Goal: Information Seeking & Learning: Learn about a topic

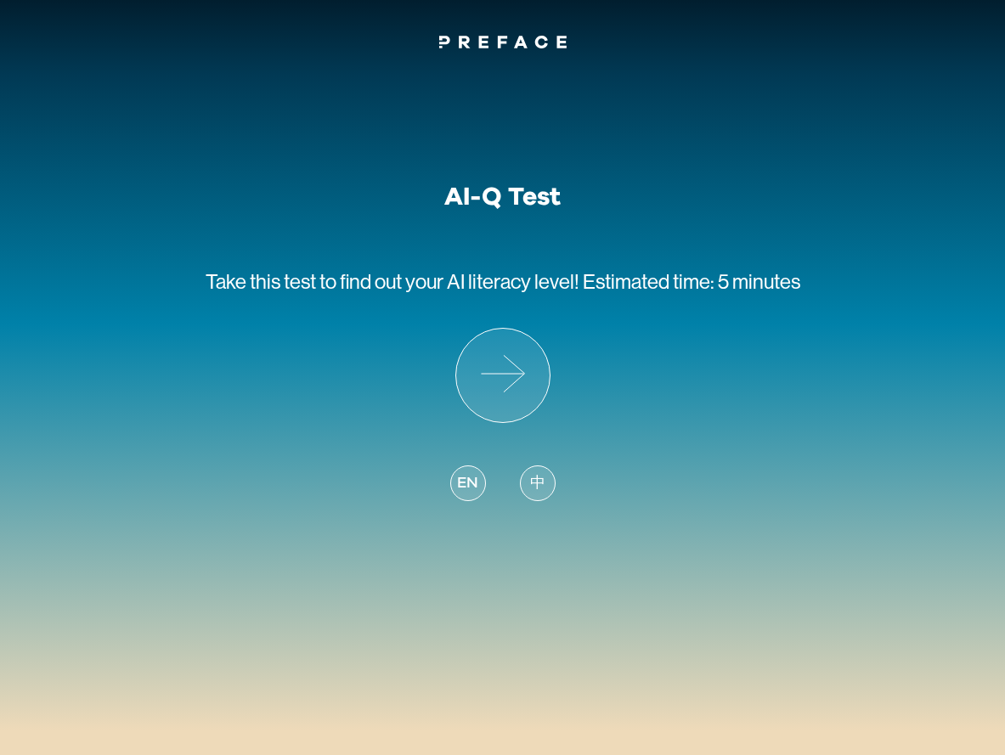
click at [393, 331] on div "AI-Q Test Take this test to find out your AI literacy level! Estimated time: 5 …" at bounding box center [503, 353] width 595 height 343
click at [523, 472] on div "中" at bounding box center [538, 484] width 36 height 36
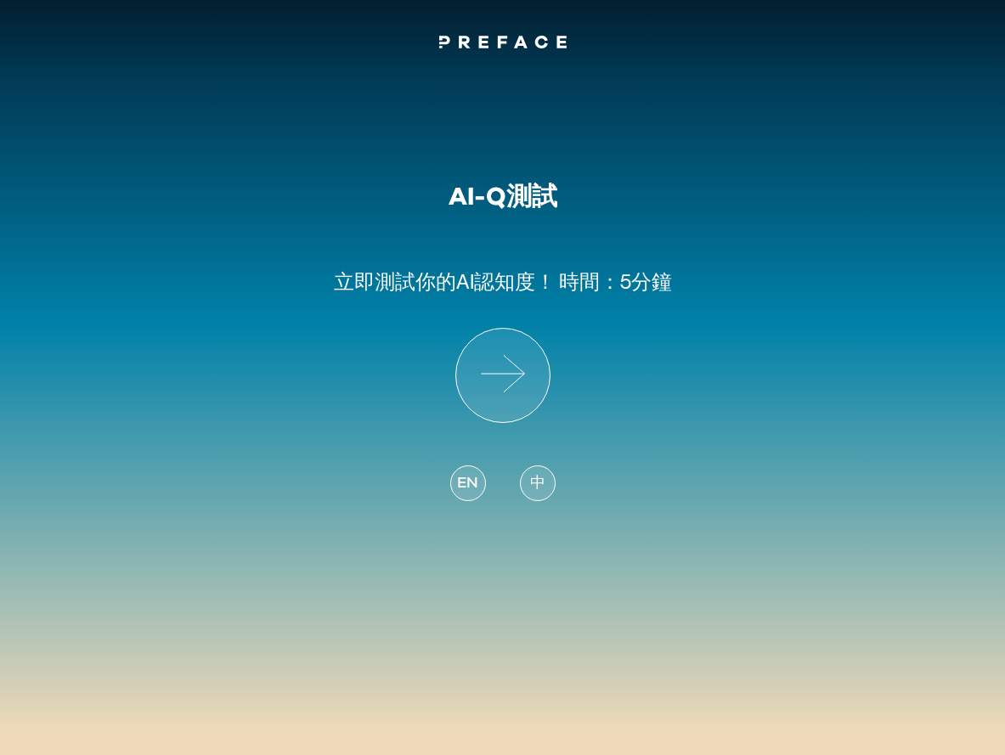
click at [552, 399] on div "AI-Q測試 立即測試 你的AI認知度！ 時間：5分鐘 EN 中" at bounding box center [503, 353] width 338 height 343
click at [543, 390] on icon at bounding box center [502, 375] width 93 height 93
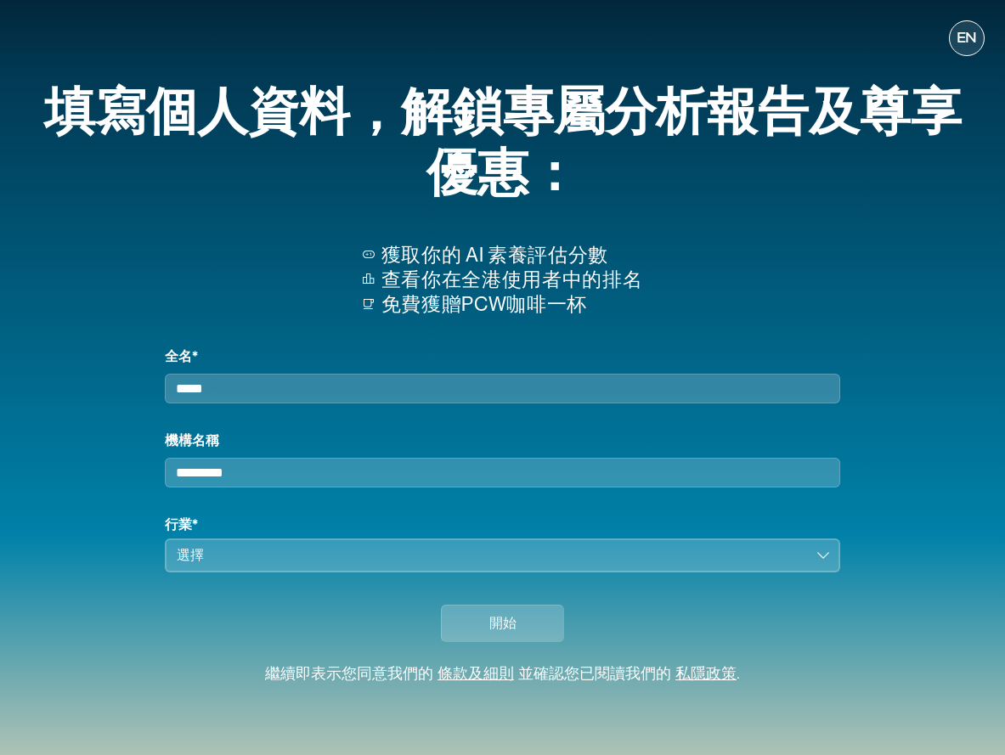
click at [559, 391] on input "全名*" at bounding box center [503, 389] width 676 height 30
drag, startPoint x: 235, startPoint y: 377, endPoint x: 257, endPoint y: 387, distance: 25.1
click at [244, 386] on input "全名*" at bounding box center [503, 389] width 676 height 30
click at [358, 416] on div "全名* 機構名稱 行業* 選擇" at bounding box center [503, 460] width 676 height 226
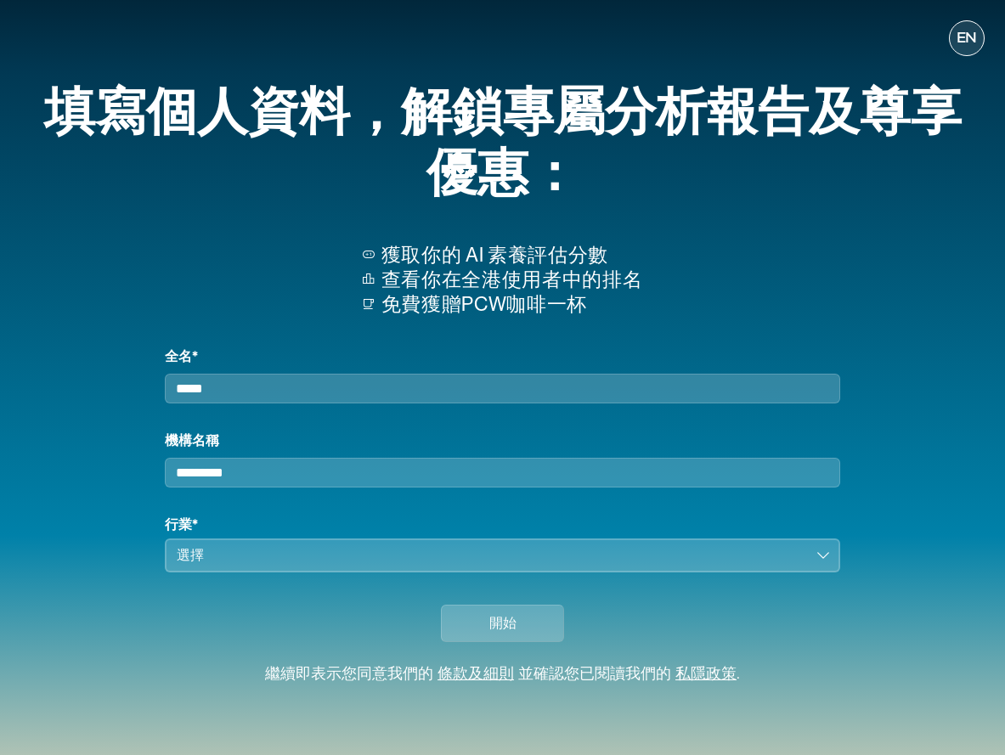
click at [404, 359] on div "全名*" at bounding box center [503, 375] width 676 height 57
click at [397, 376] on input "全名*" at bounding box center [503, 389] width 676 height 30
type input "********"
type input "******"
click at [433, 553] on div "選擇" at bounding box center [491, 556] width 628 height 20
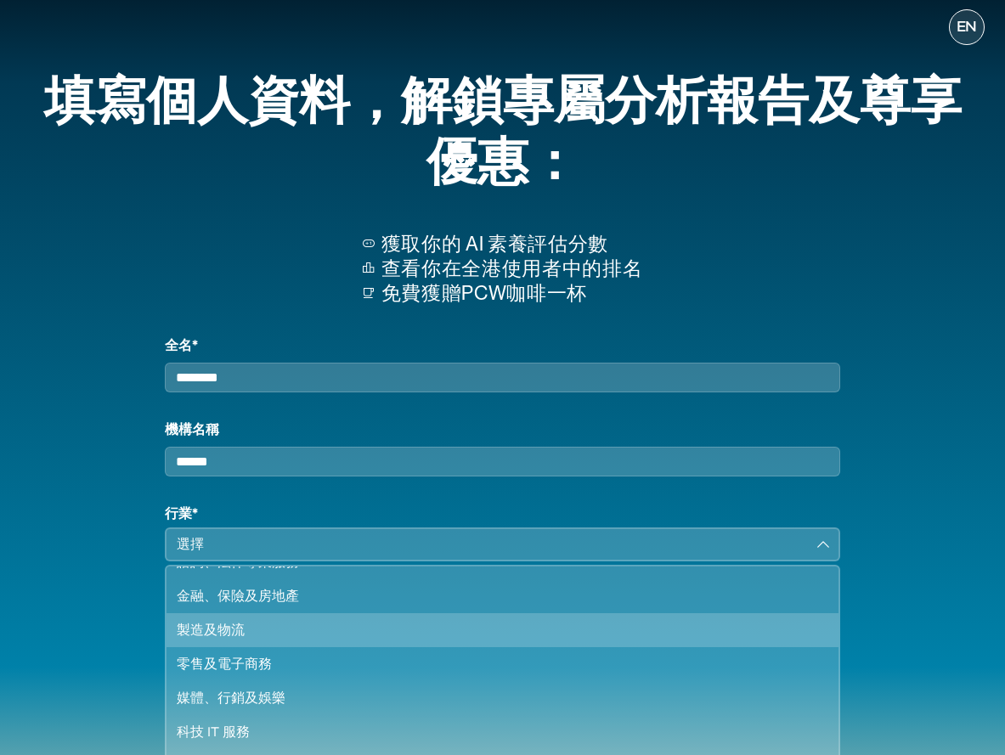
scroll to position [146, 0]
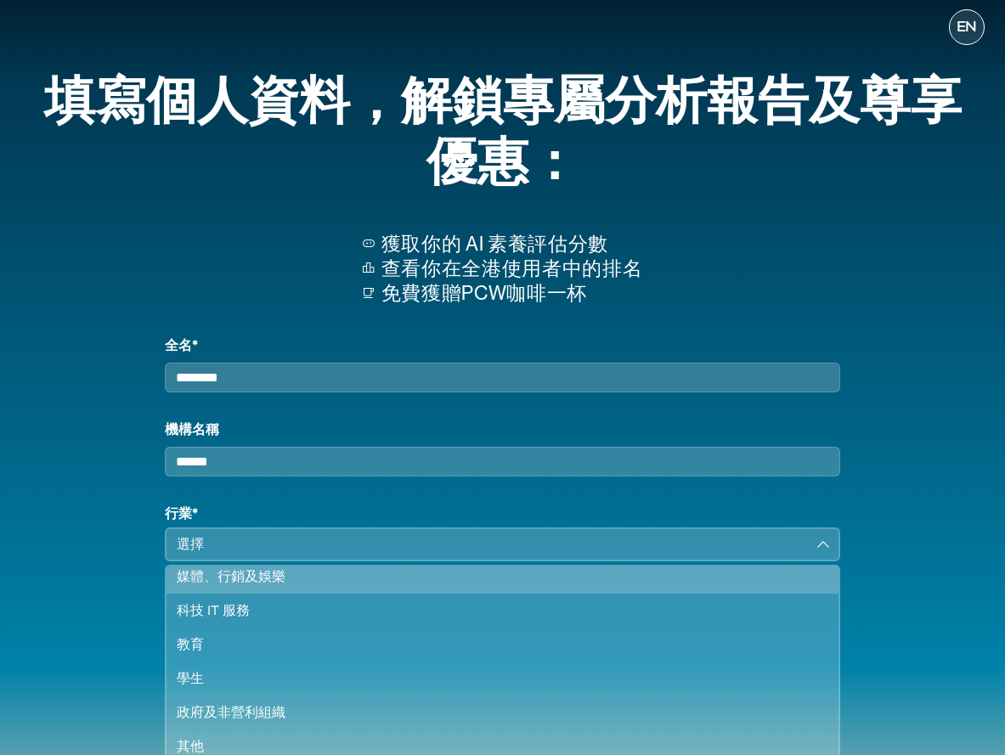
click at [532, 587] on div "媒體、行銷及娛樂" at bounding box center [492, 577] width 631 height 20
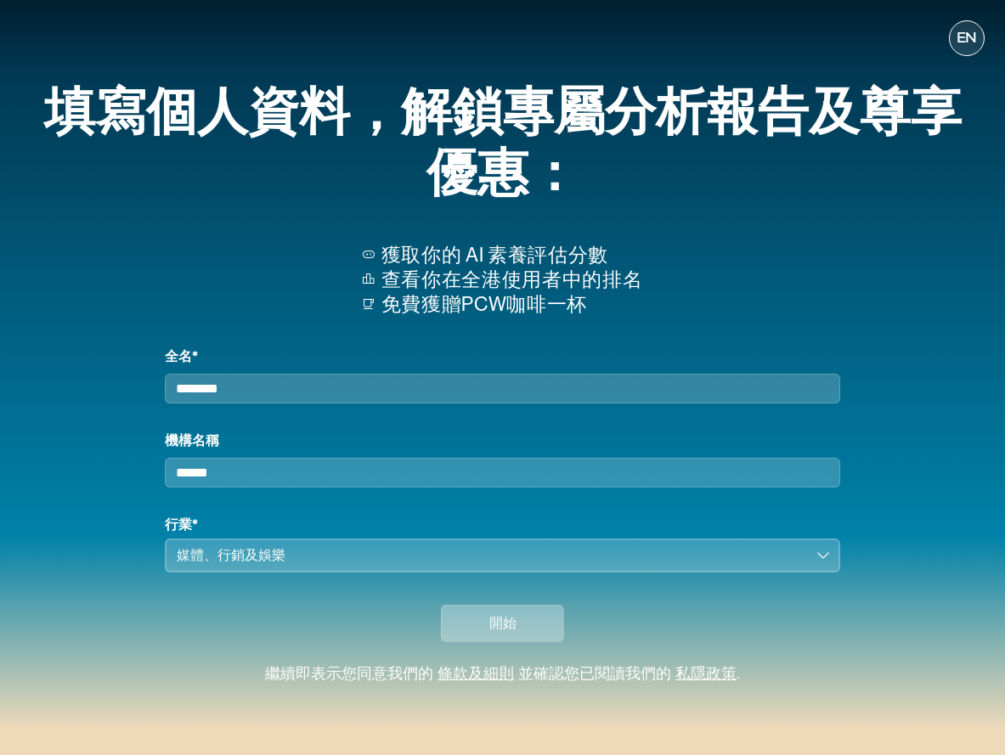
click at [540, 629] on button "開始" at bounding box center [502, 623] width 123 height 37
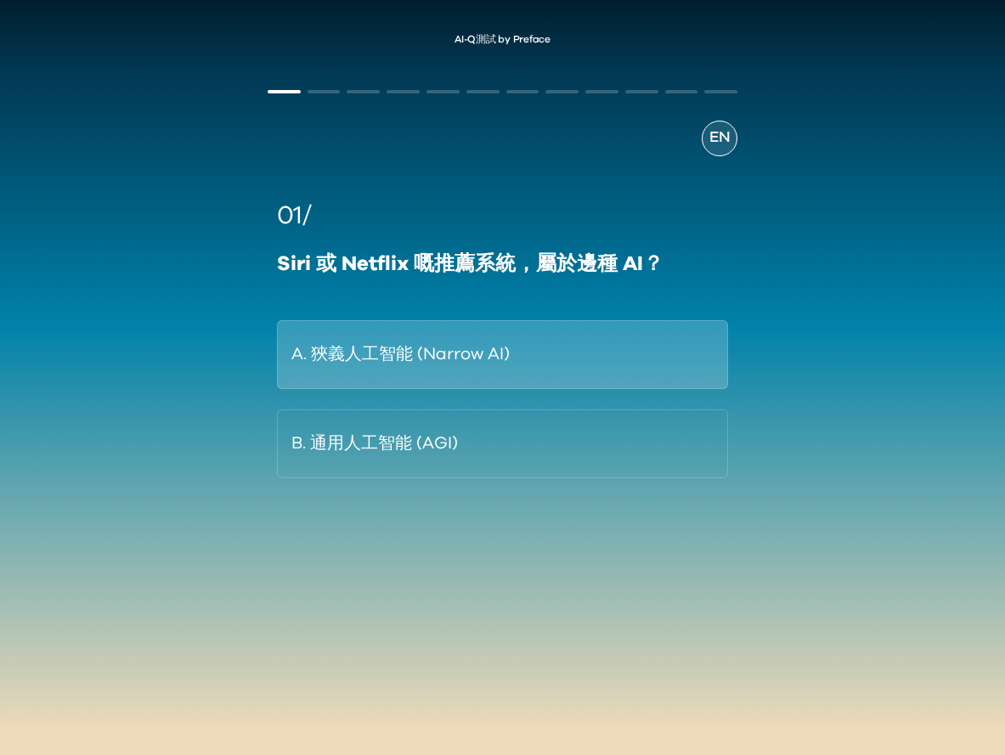
click at [599, 371] on button "A. 狹義人工智能 (Narrow AI)" at bounding box center [502, 354] width 451 height 69
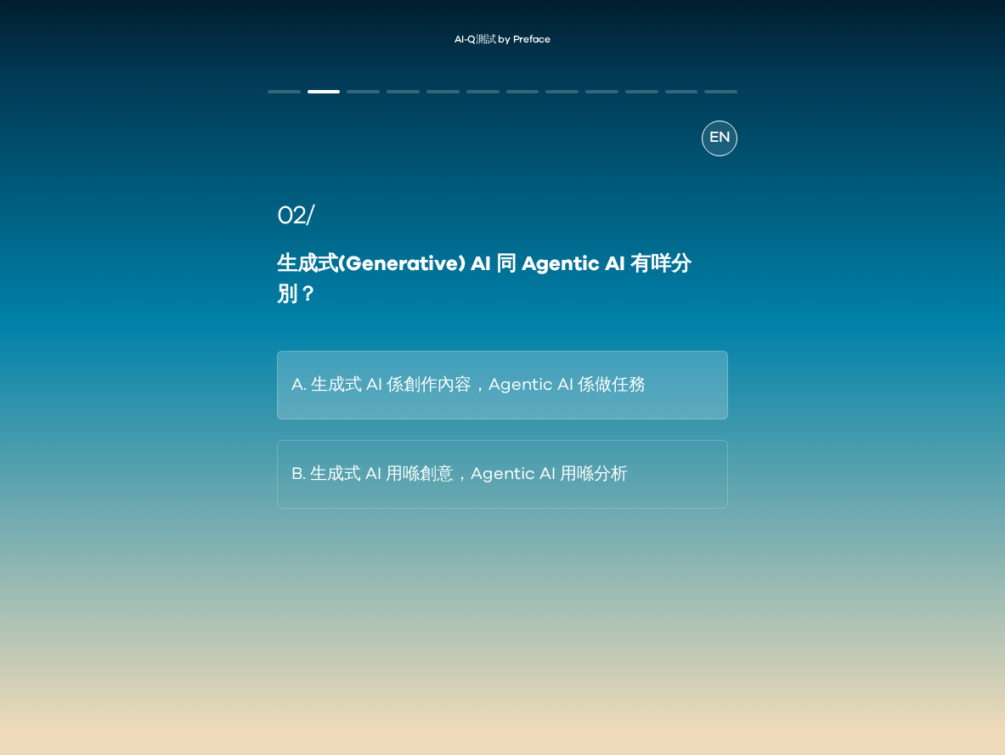
click at [586, 382] on button "A. 生成式 AI 係創作內容，Agentic AI 係做任務" at bounding box center [502, 385] width 451 height 69
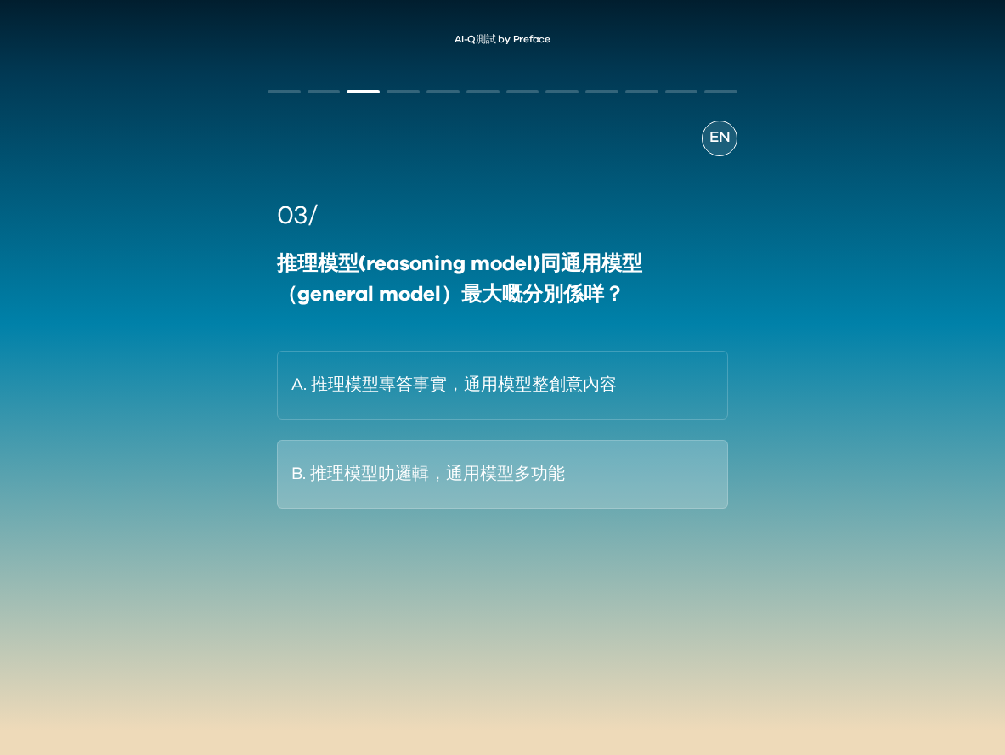
click at [555, 487] on button "B. 推理模型叻邏輯，通用模型多功能" at bounding box center [502, 474] width 451 height 69
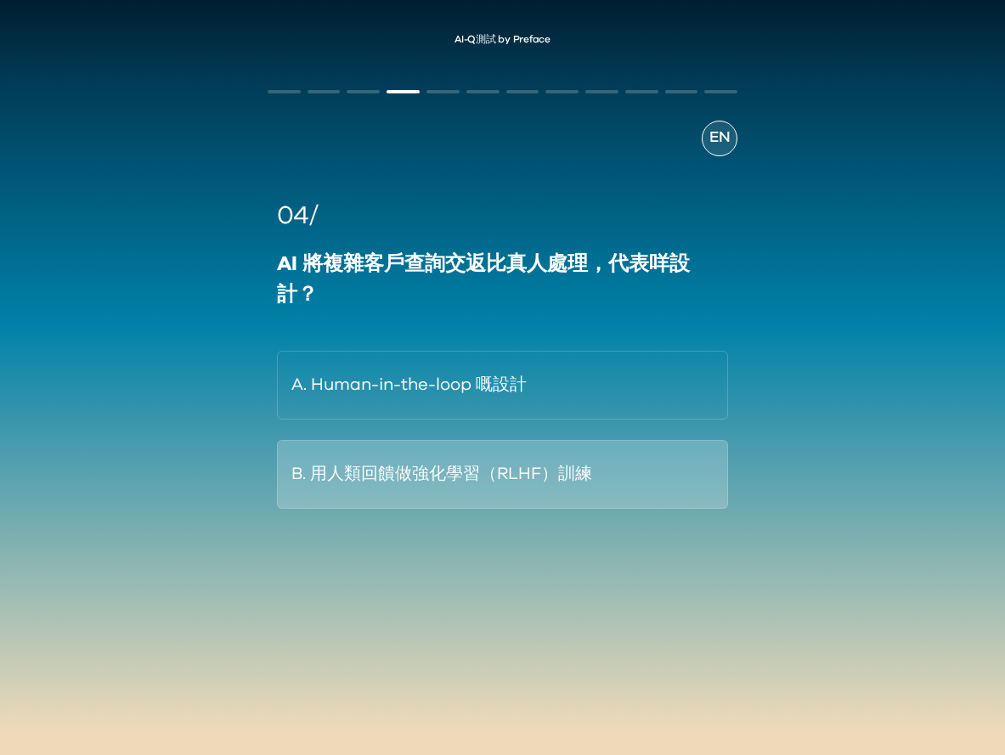
click at [648, 492] on button "B. 用人類回饋做強化學習（RLHF）訓練" at bounding box center [502, 474] width 451 height 69
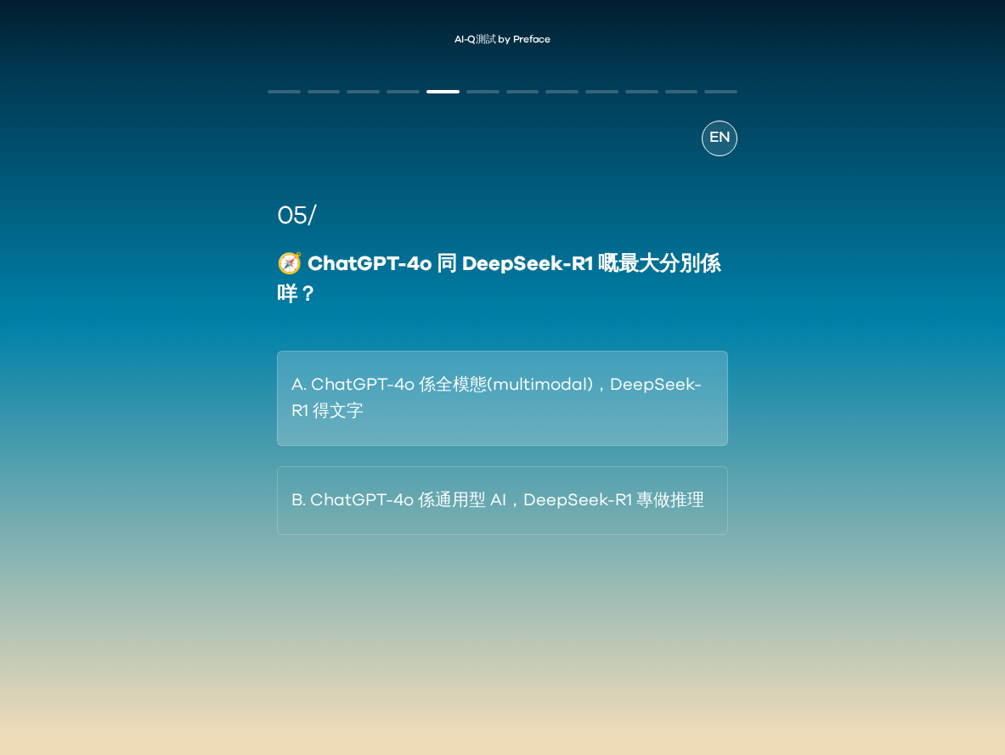
click at [560, 410] on button "A. ChatGPT-4o 係全模態(multimodal)，DeepSeek-R1 得文字" at bounding box center [502, 398] width 451 height 95
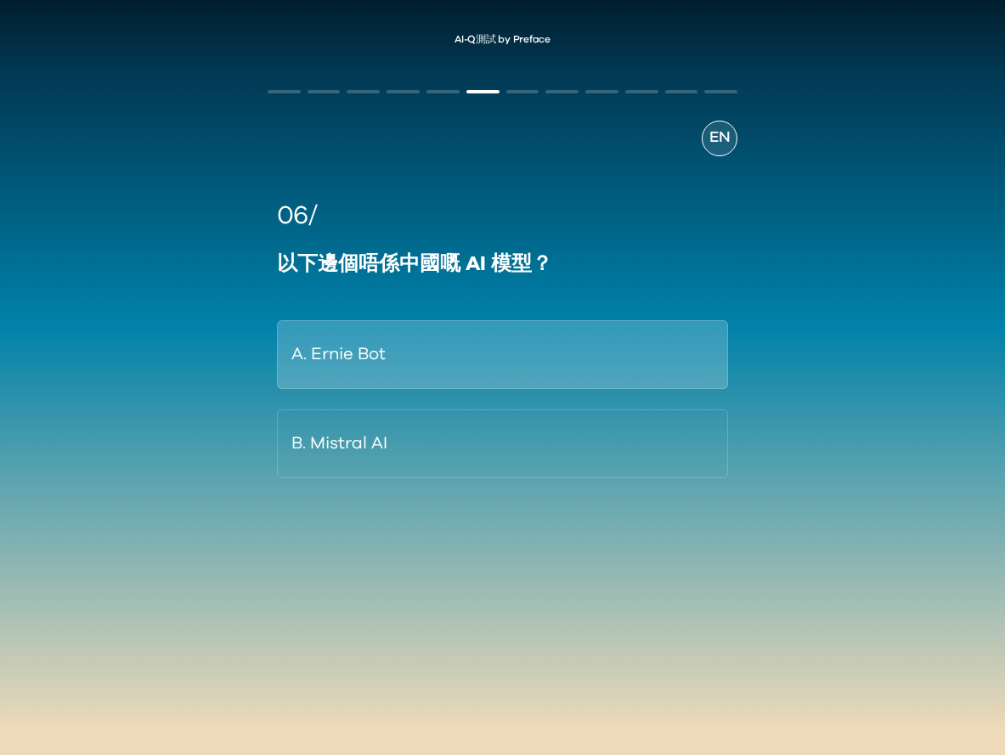
click at [630, 351] on button "A. Ernie Bot" at bounding box center [502, 354] width 451 height 69
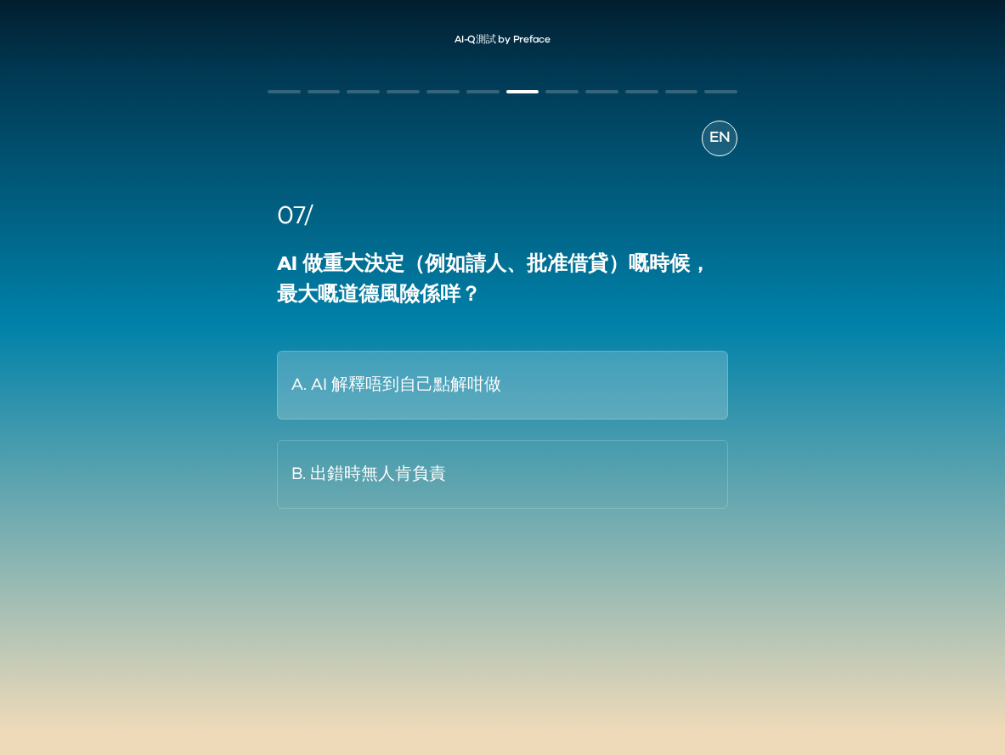
click at [590, 368] on button "A. AI 解釋唔到自己點解咁做" at bounding box center [502, 385] width 451 height 69
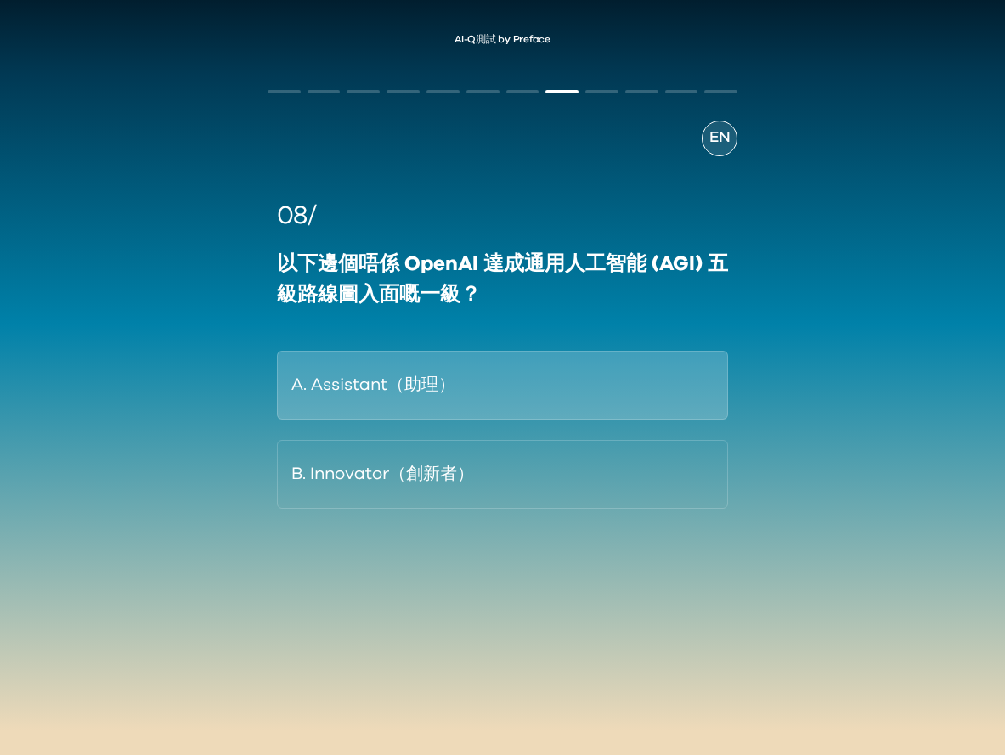
click at [634, 366] on button "A. Assistant（助理）" at bounding box center [502, 385] width 451 height 69
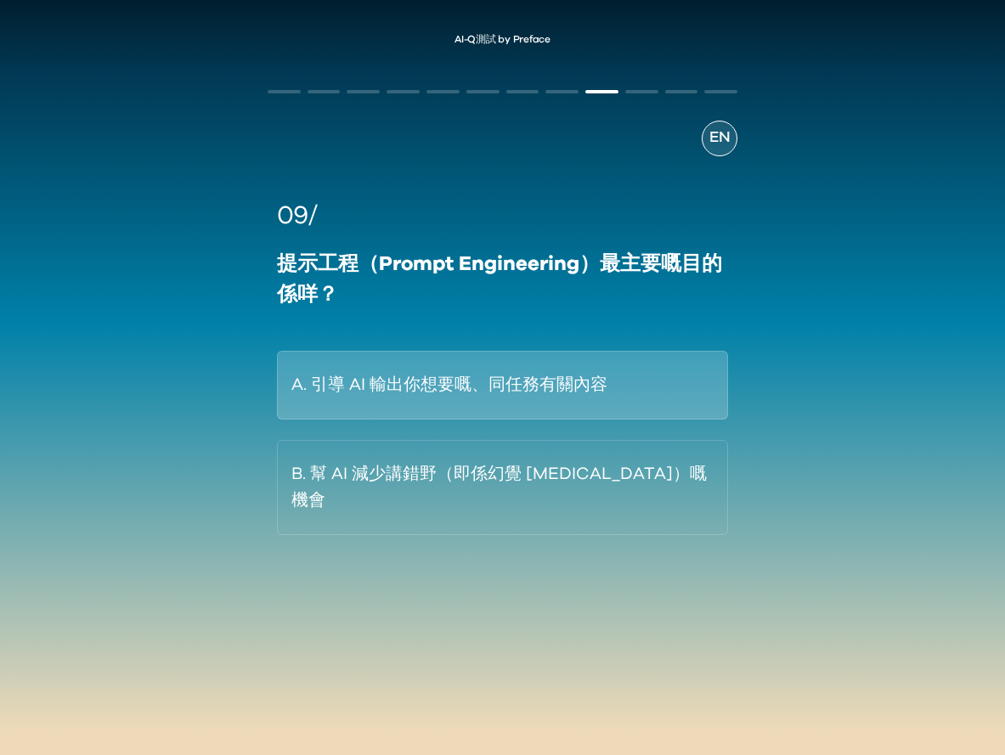
click at [608, 393] on button "A. 引導 AI 輸出你想要嘅、同任務有關內容" at bounding box center [502, 385] width 451 height 69
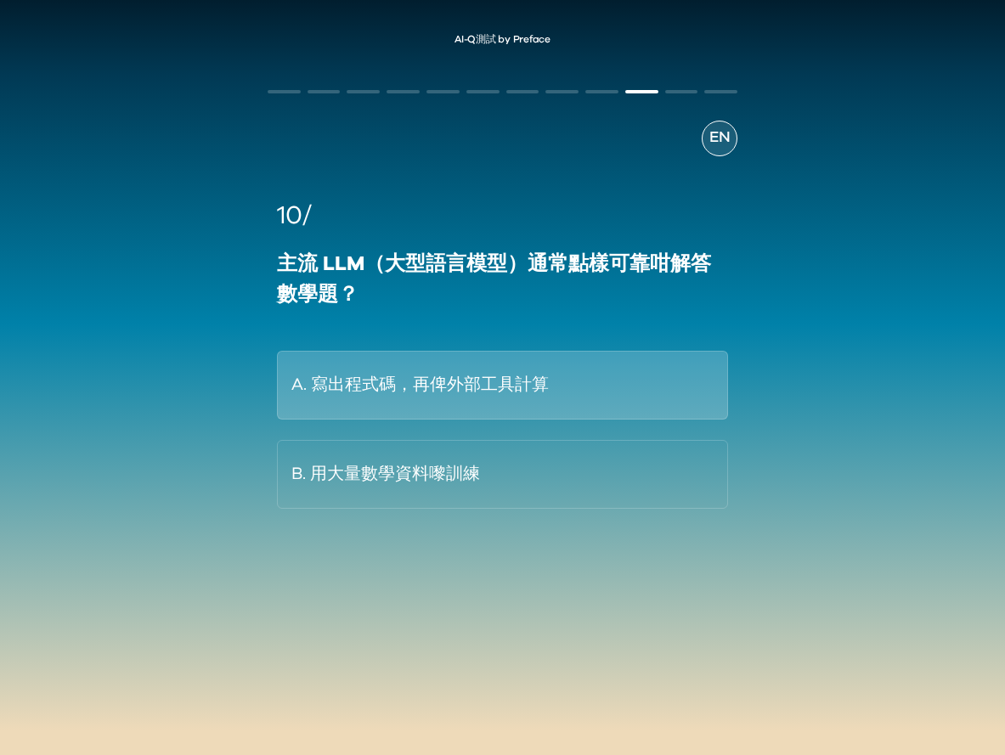
click at [669, 387] on button "A. 寫出程式碼，再俾外部工具計算" at bounding box center [502, 385] width 451 height 69
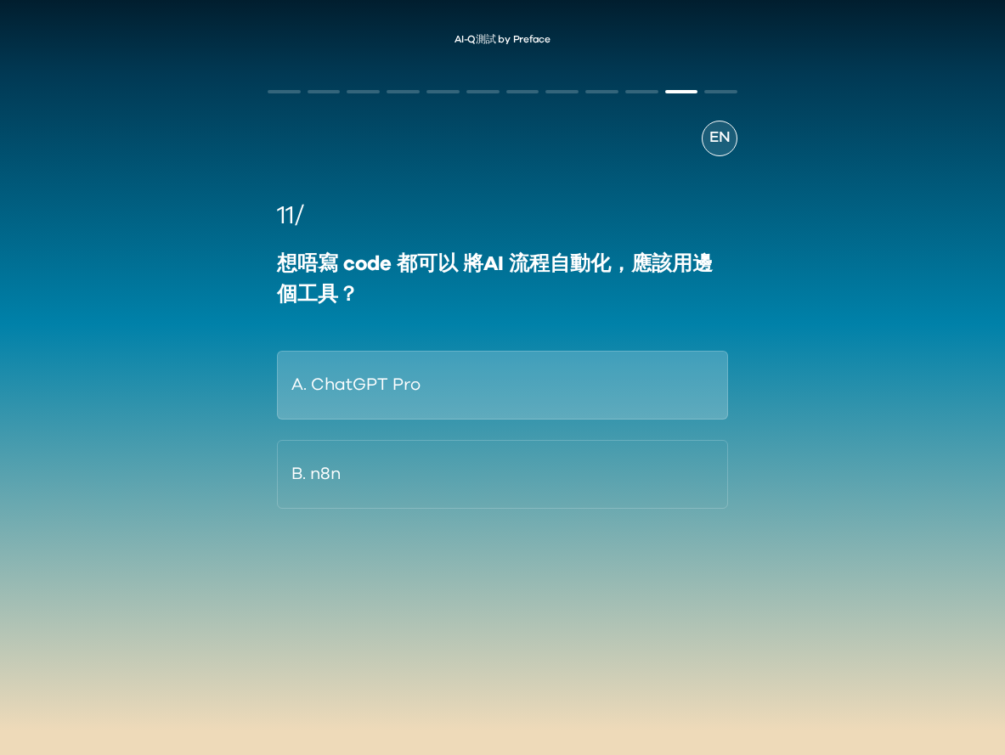
click at [642, 387] on button "A. ChatGPT Pro" at bounding box center [502, 385] width 451 height 69
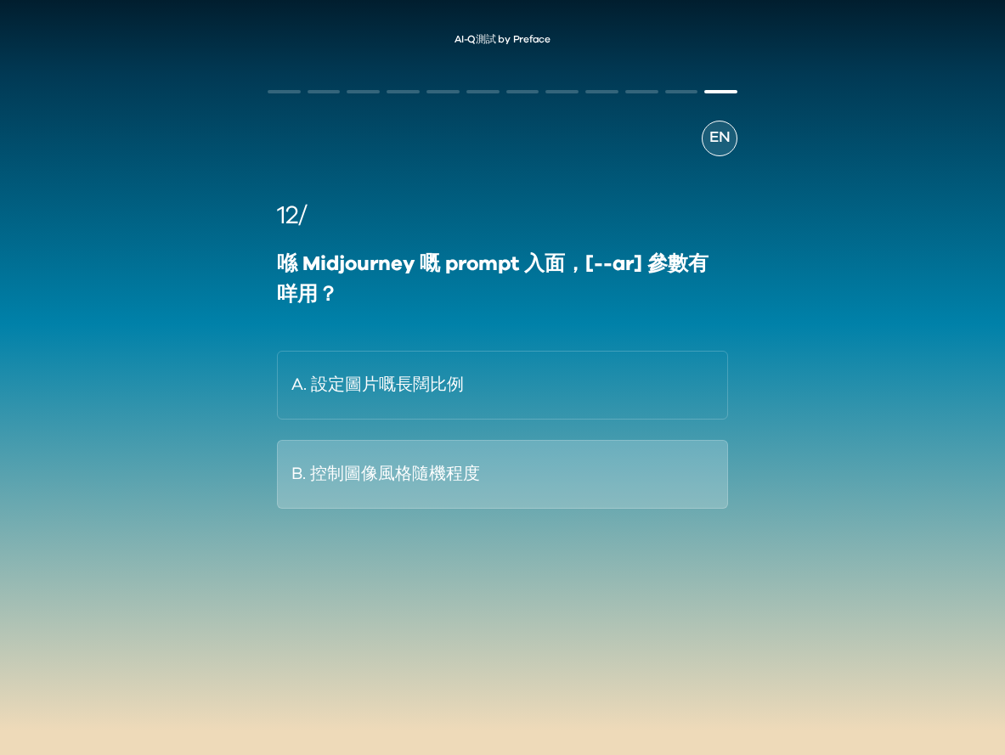
click at [574, 449] on button "B. 控制圖像風格隨機程度" at bounding box center [502, 474] width 451 height 69
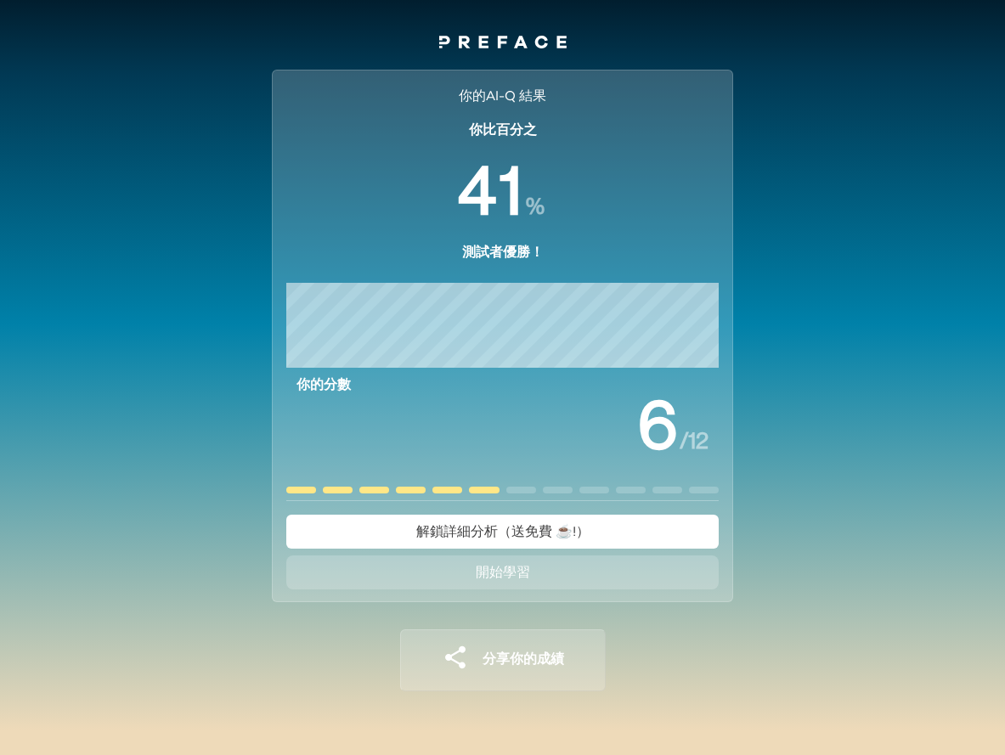
click at [581, 570] on button "開始學習" at bounding box center [502, 573] width 433 height 34
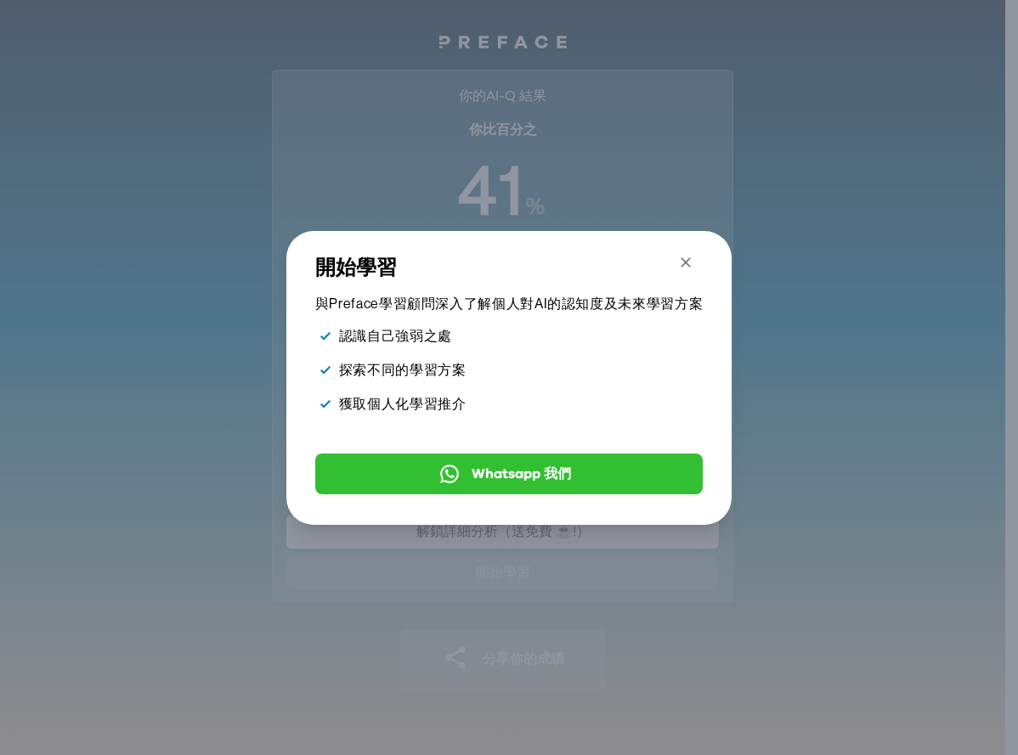
click at [696, 252] on button "Close" at bounding box center [685, 266] width 31 height 29
